Goal: Task Accomplishment & Management: Use online tool/utility

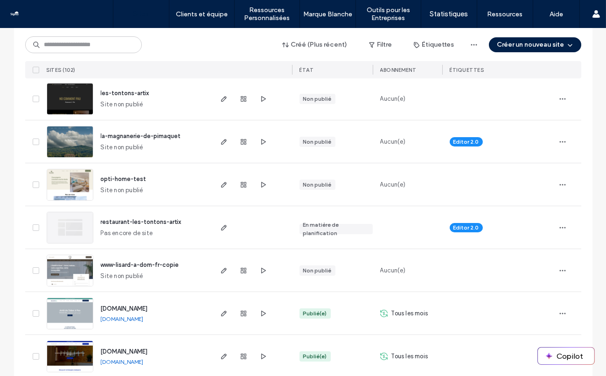
scroll to position [89, 0]
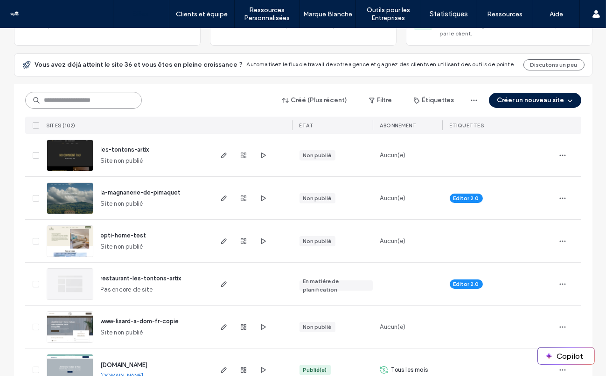
click at [88, 102] on input at bounding box center [83, 100] width 117 height 17
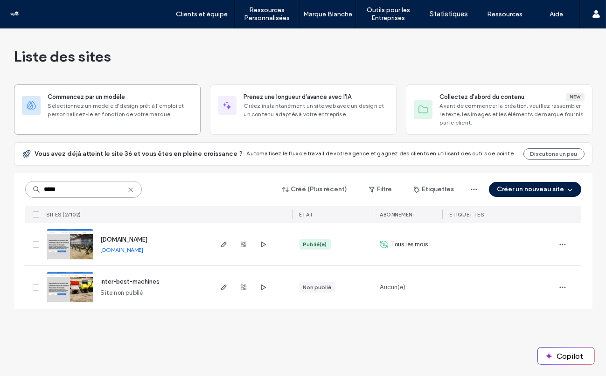
scroll to position [0, 0]
type input "*****"
click at [222, 245] on use "button" at bounding box center [224, 245] width 6 height 6
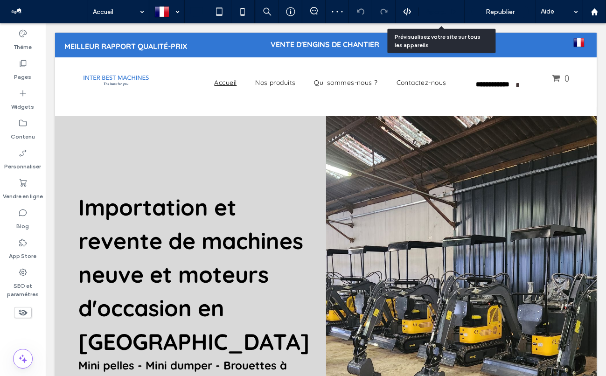
click at [444, 13] on span "Aperçu" at bounding box center [436, 12] width 21 height 8
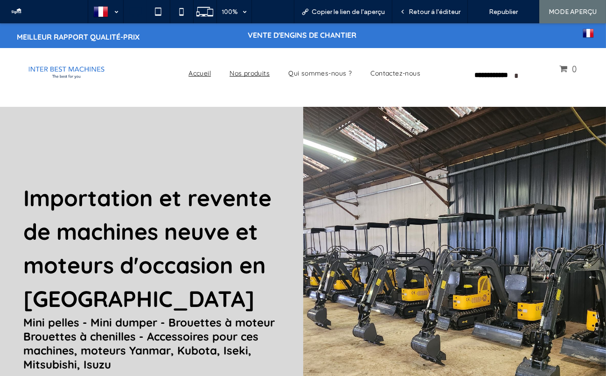
click at [249, 76] on span "Nos produits" at bounding box center [250, 73] width 40 height 8
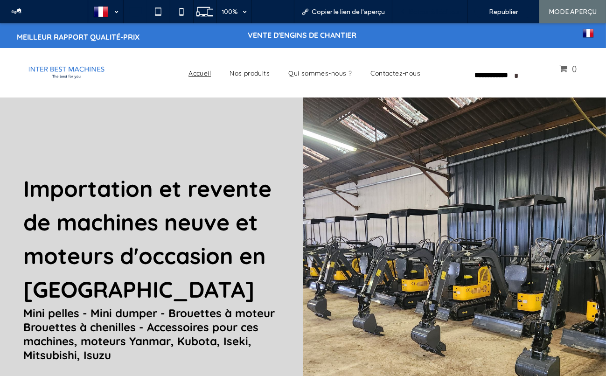
click at [441, 10] on span "Retour à l'éditeur" at bounding box center [435, 12] width 52 height 8
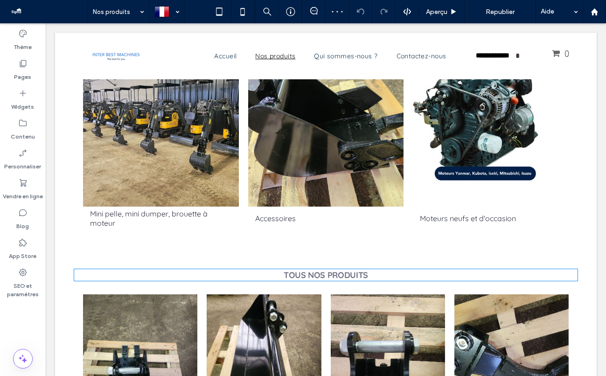
scroll to position [439, 0]
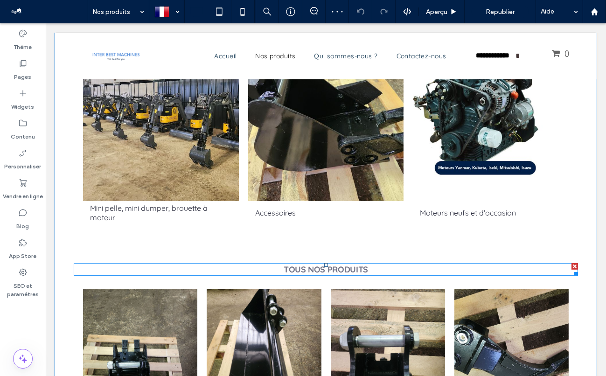
click at [362, 264] on strong "TOUS NOS PRODUITS" at bounding box center [326, 269] width 84 height 11
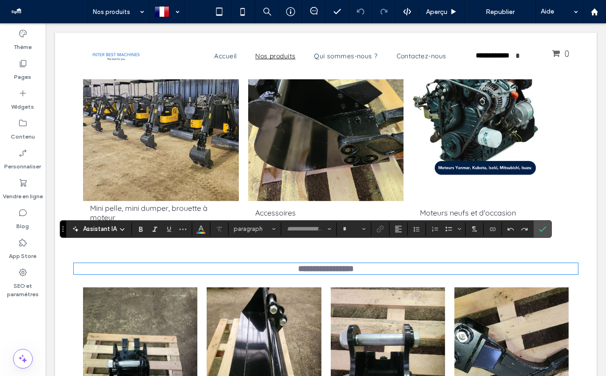
type input "*********"
type input "**"
click at [541, 225] on icon "Confirmer" at bounding box center [542, 228] width 7 height 7
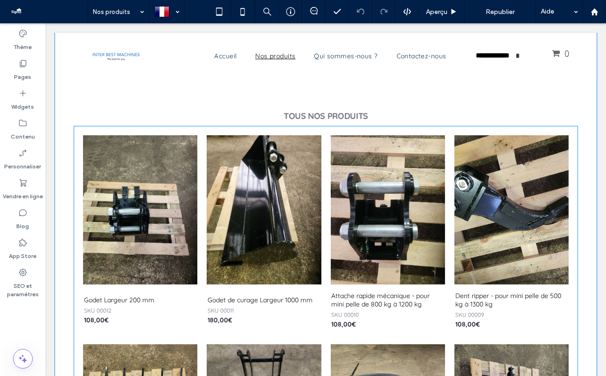
scroll to position [598, 0]
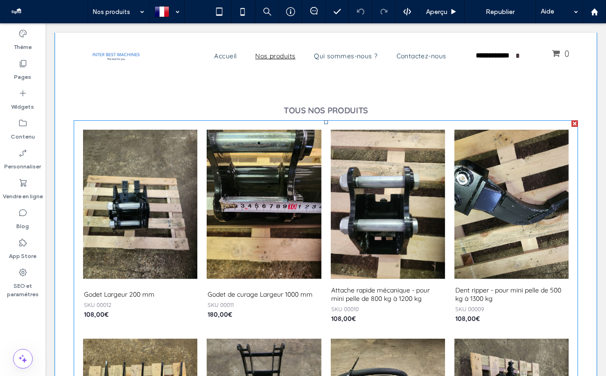
click at [309, 194] on link at bounding box center [264, 204] width 114 height 149
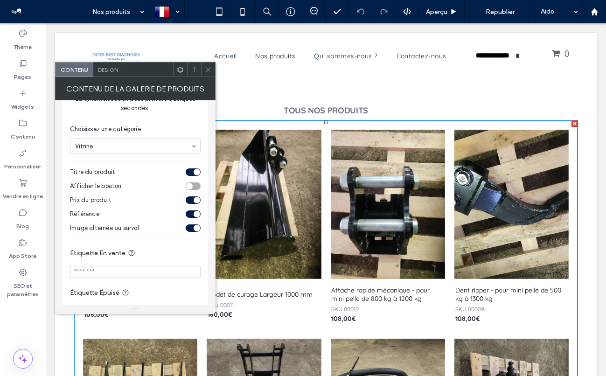
scroll to position [143, 0]
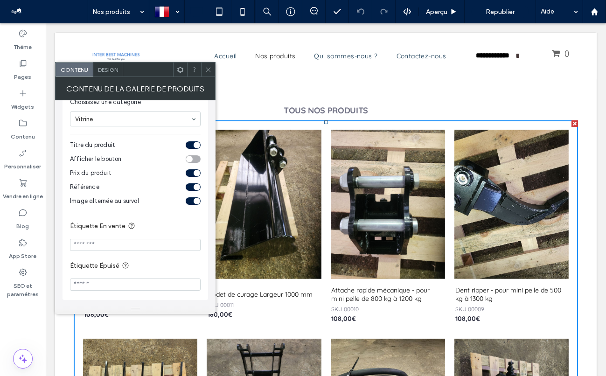
click at [210, 67] on icon at bounding box center [208, 69] width 7 height 7
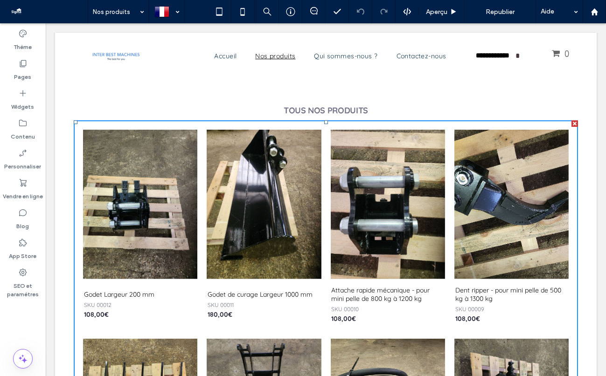
scroll to position [128, 0]
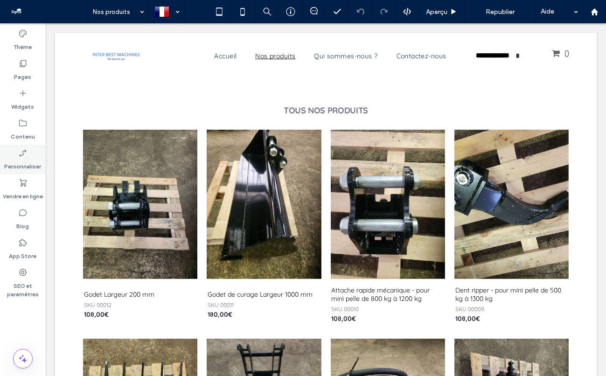
click at [23, 173] on div "Personnaliser" at bounding box center [23, 160] width 46 height 30
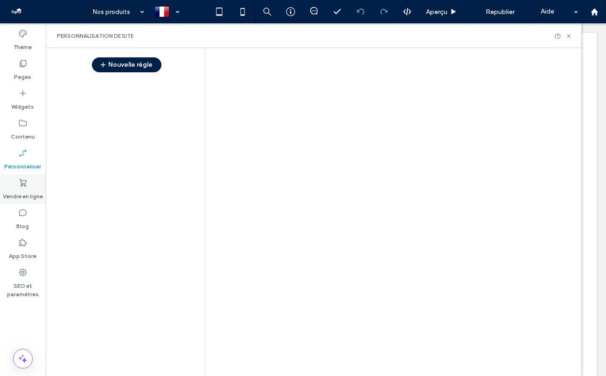
click at [21, 190] on label "Vendre en ligne" at bounding box center [23, 194] width 40 height 13
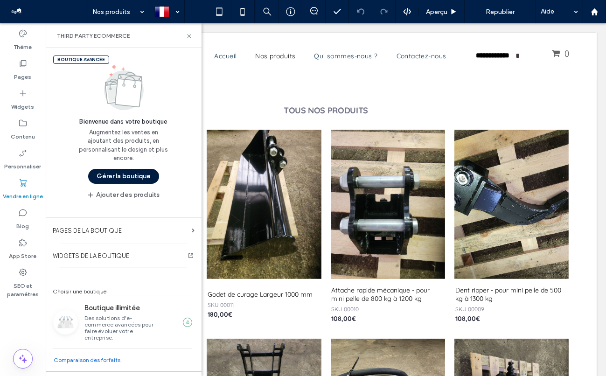
click at [112, 172] on button "Gérer la boutique" at bounding box center [123, 176] width 71 height 15
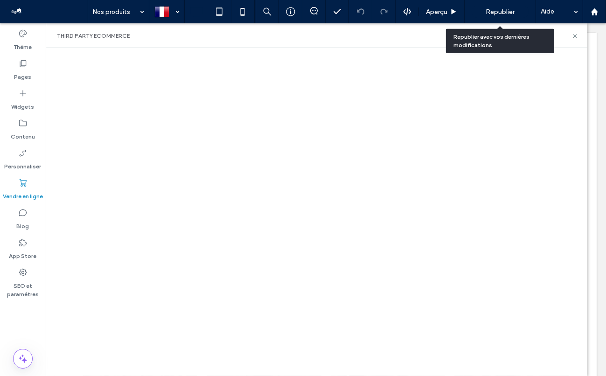
click at [501, 9] on span "Republier" at bounding box center [500, 12] width 29 height 8
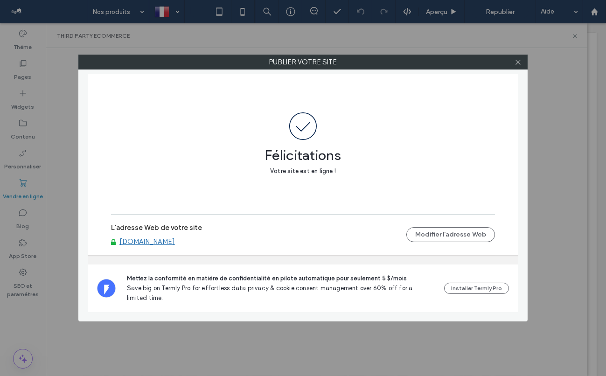
click at [175, 238] on link "[DOMAIN_NAME]" at bounding box center [148, 242] width 56 height 8
